Goal: Check status: Check status

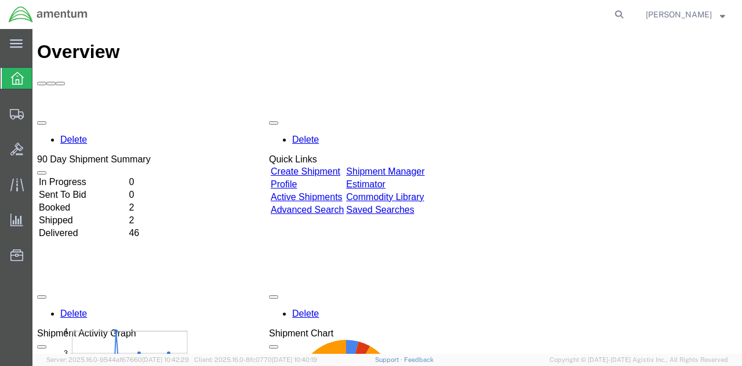
click at [406, 166] on link "Shipment Manager" at bounding box center [385, 171] width 78 height 10
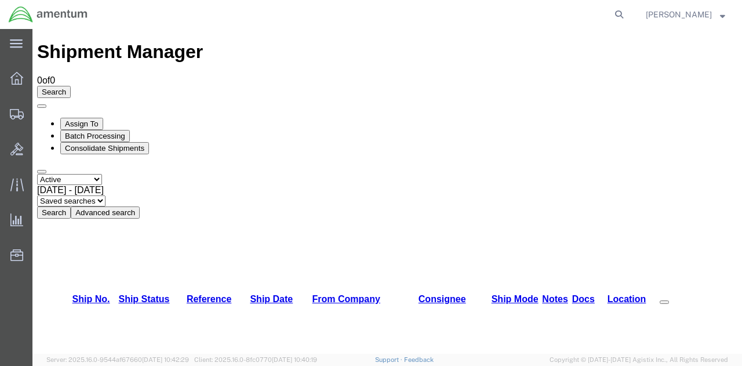
click at [71, 206] on button "Search" at bounding box center [54, 212] width 34 height 12
click at [102, 174] on select "Select status Active All Shipments Approved Booked Canceled Delivered Denied Ne…" at bounding box center [69, 179] width 65 height 11
select select "BOOKED"
click at [37, 174] on select "Select status Active All Shipments Approved Booked Canceled Delivered Denied Ne…" at bounding box center [69, 179] width 65 height 11
click at [71, 206] on button "Search" at bounding box center [54, 212] width 34 height 12
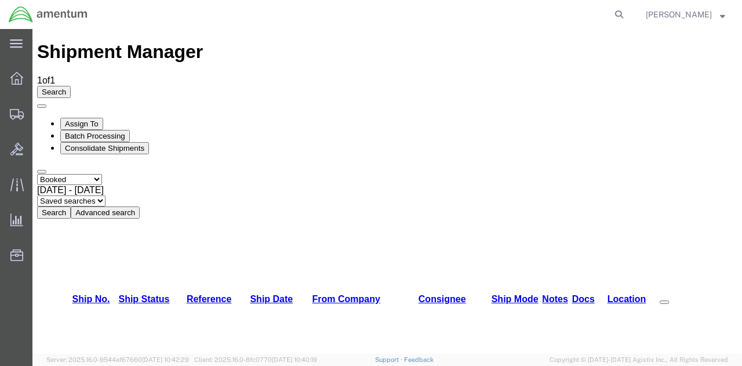
click at [101, 174] on select "Select status Active All Shipments Approved Booked Canceled Delivered Denied Ne…" at bounding box center [69, 179] width 65 height 11
select select "ALL"
click at [37, 174] on select "Select status Active All Shipments Approved Booked Canceled Delivered Denied Ne…" at bounding box center [69, 179] width 65 height 11
click at [71, 206] on button "Search" at bounding box center [54, 212] width 34 height 12
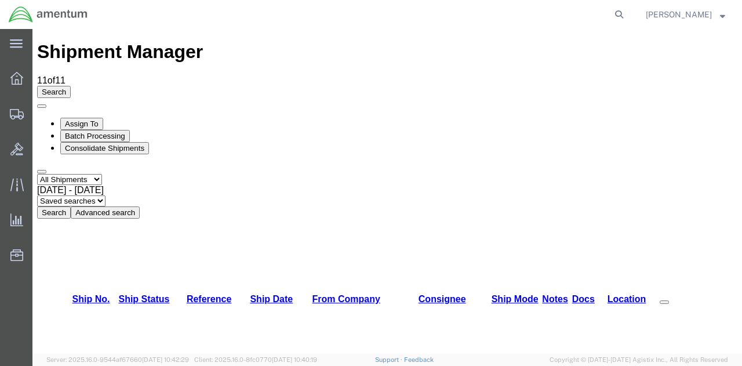
click at [501, 13] on agx-global-search at bounding box center [443, 14] width 371 height 29
